Goal: Information Seeking & Learning: Check status

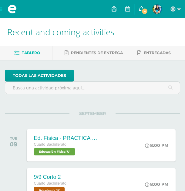
click at [146, 9] on span "4" at bounding box center [144, 11] width 7 height 7
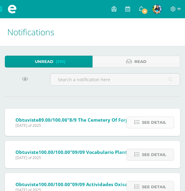
click at [157, 121] on span "See detail" at bounding box center [154, 121] width 24 height 11
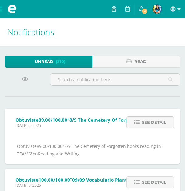
click at [157, 121] on span "See detail" at bounding box center [154, 121] width 24 height 11
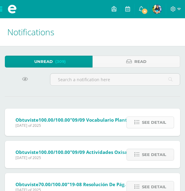
click at [157, 121] on span "See detail" at bounding box center [154, 121] width 24 height 11
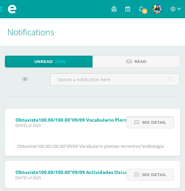
click at [157, 121] on span "See detail" at bounding box center [154, 121] width 24 height 11
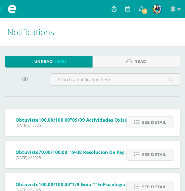
click at [157, 121] on span "See detail" at bounding box center [154, 121] width 24 height 11
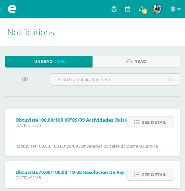
click at [157, 121] on span "See detail" at bounding box center [154, 121] width 24 height 11
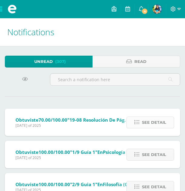
click at [157, 121] on span "See detail" at bounding box center [154, 121] width 24 height 11
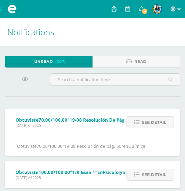
click at [157, 121] on span "See detail" at bounding box center [154, 121] width 24 height 11
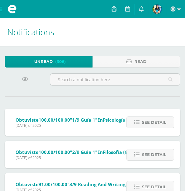
click at [157, 6] on img at bounding box center [157, 9] width 9 height 9
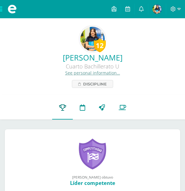
click at [70, 106] on link "Scores" at bounding box center [62, 107] width 21 height 24
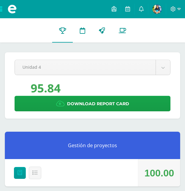
click at [15, 10] on span at bounding box center [12, 9] width 9 height 9
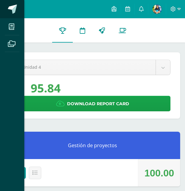
click at [14, 8] on span at bounding box center [12, 9] width 9 height 9
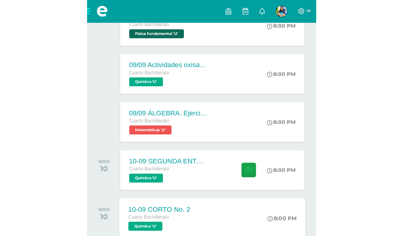
scroll to position [202, 0]
